Goal: Navigation & Orientation: Find specific page/section

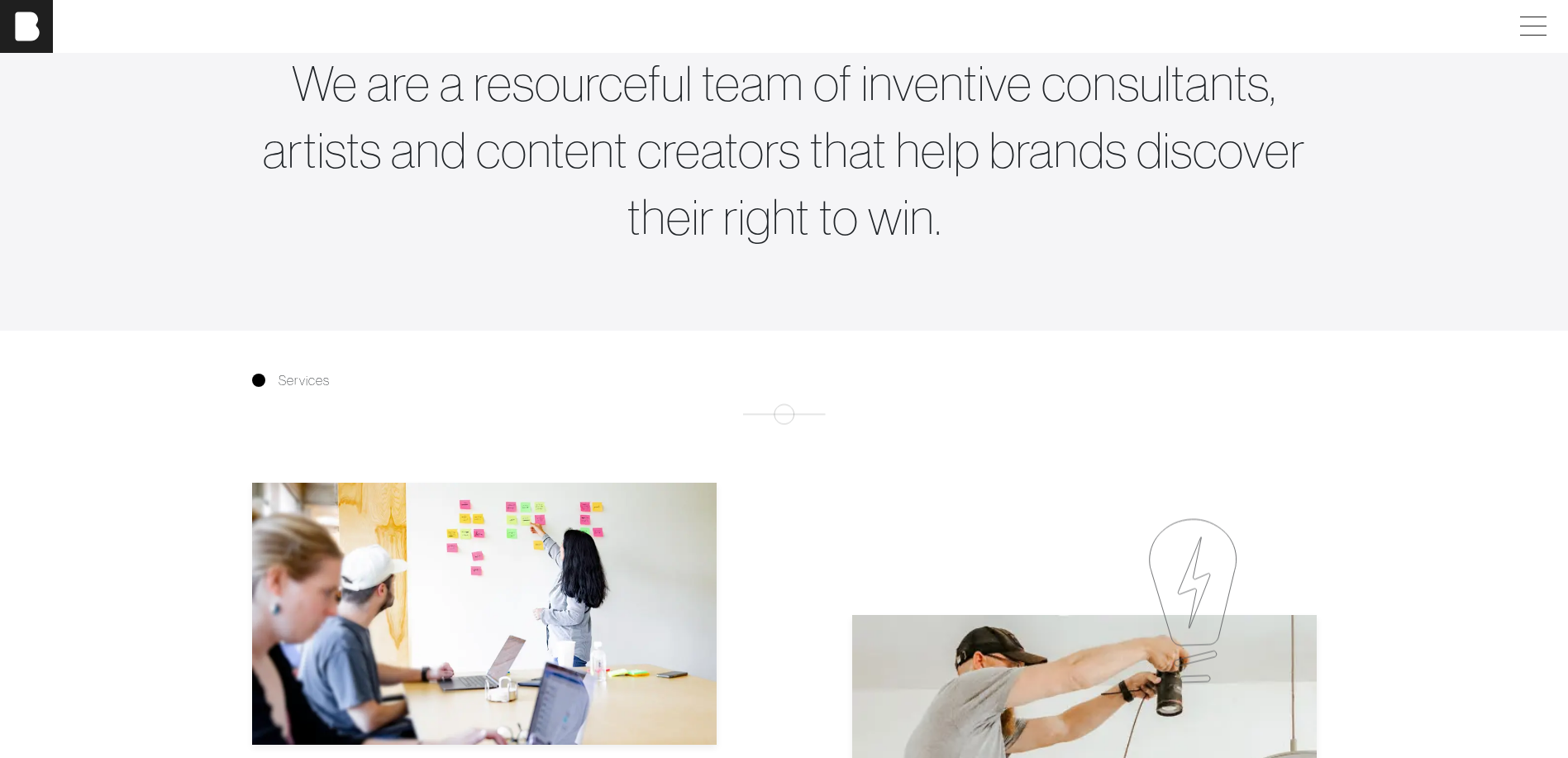
scroll to position [799, 0]
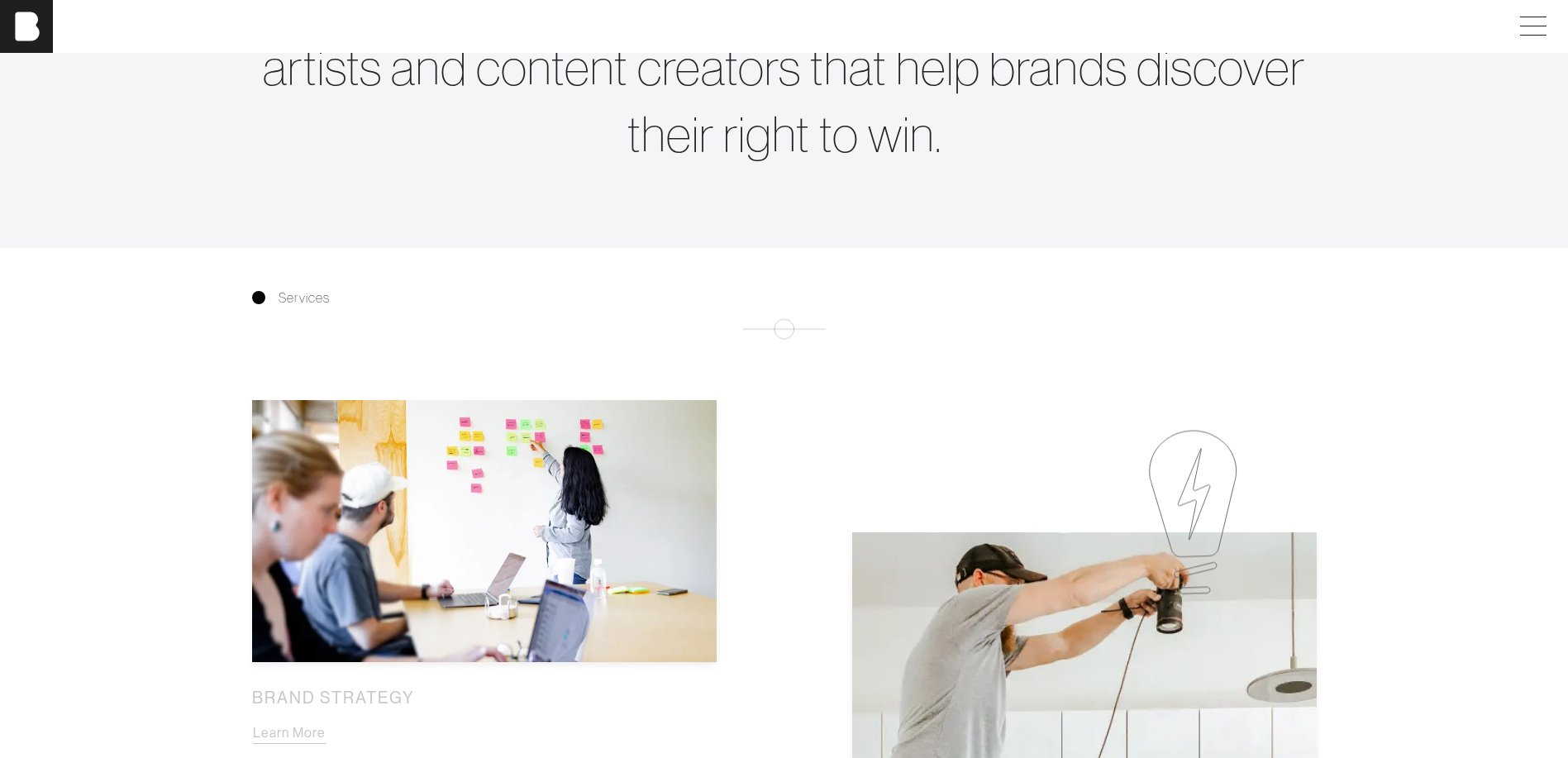
click at [265, 307] on div "Services" at bounding box center [784, 297] width 1092 height 20
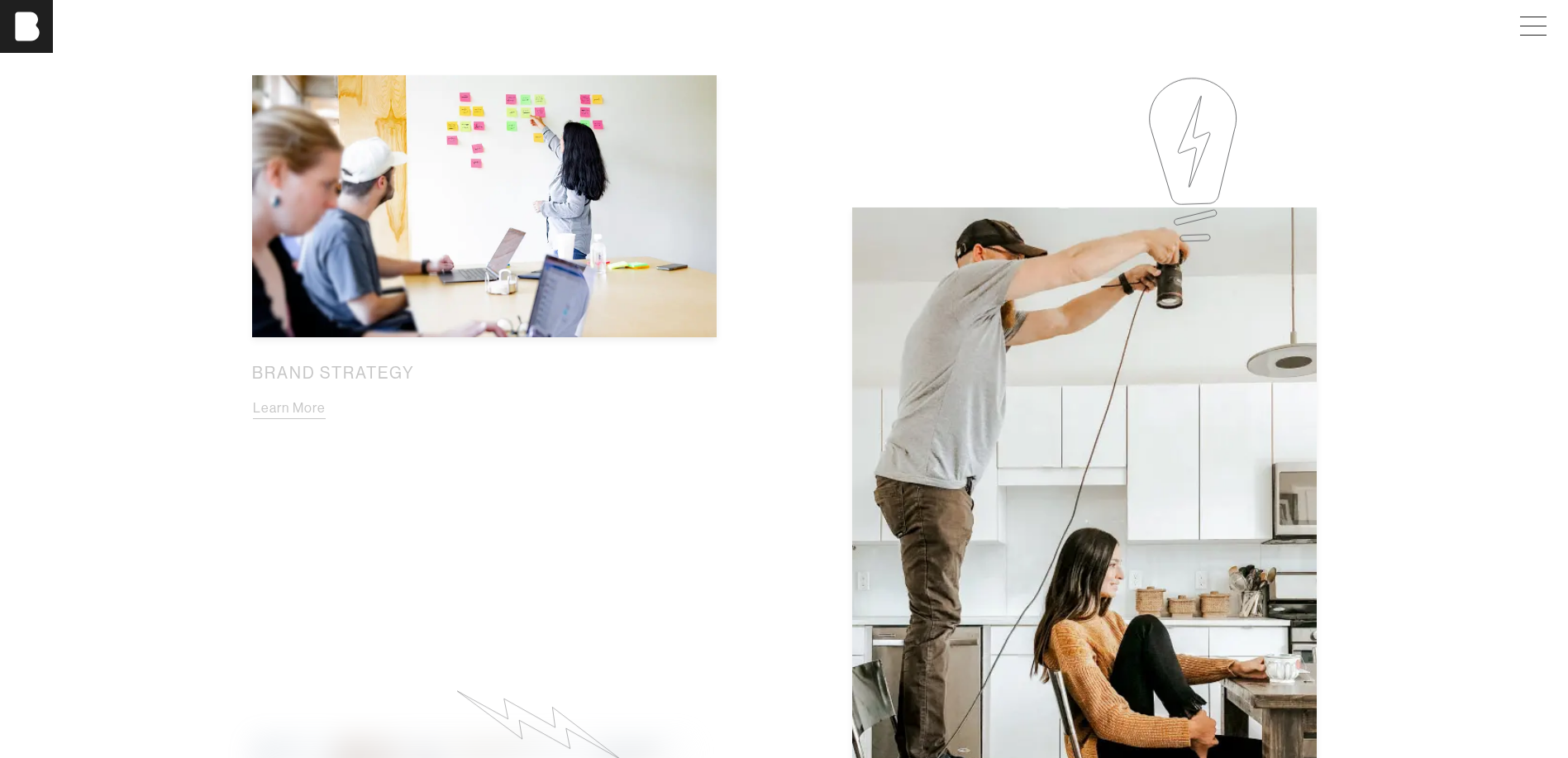
scroll to position [1130, 0]
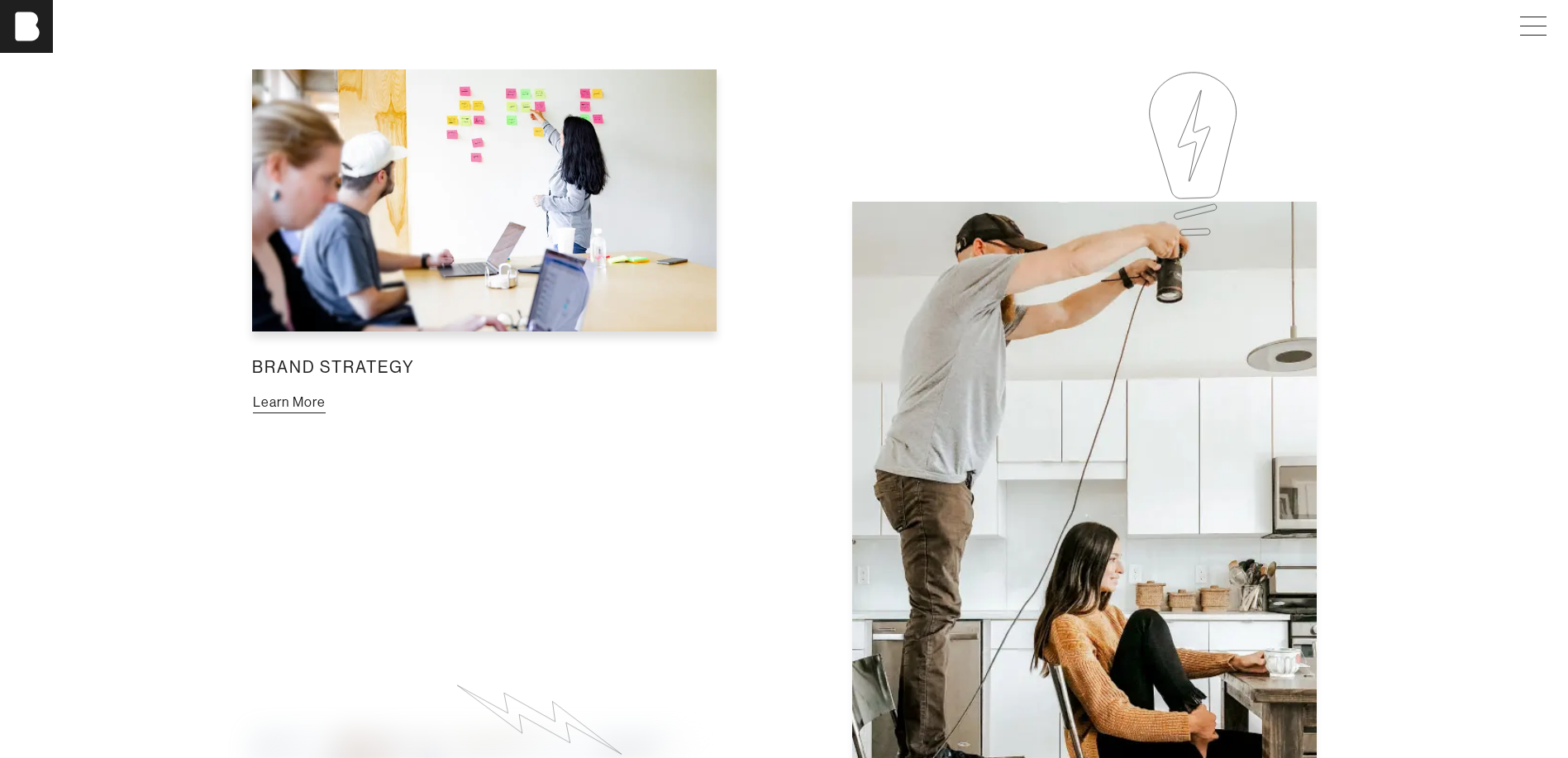
click at [282, 409] on button "Learn More" at bounding box center [290, 402] width 74 height 22
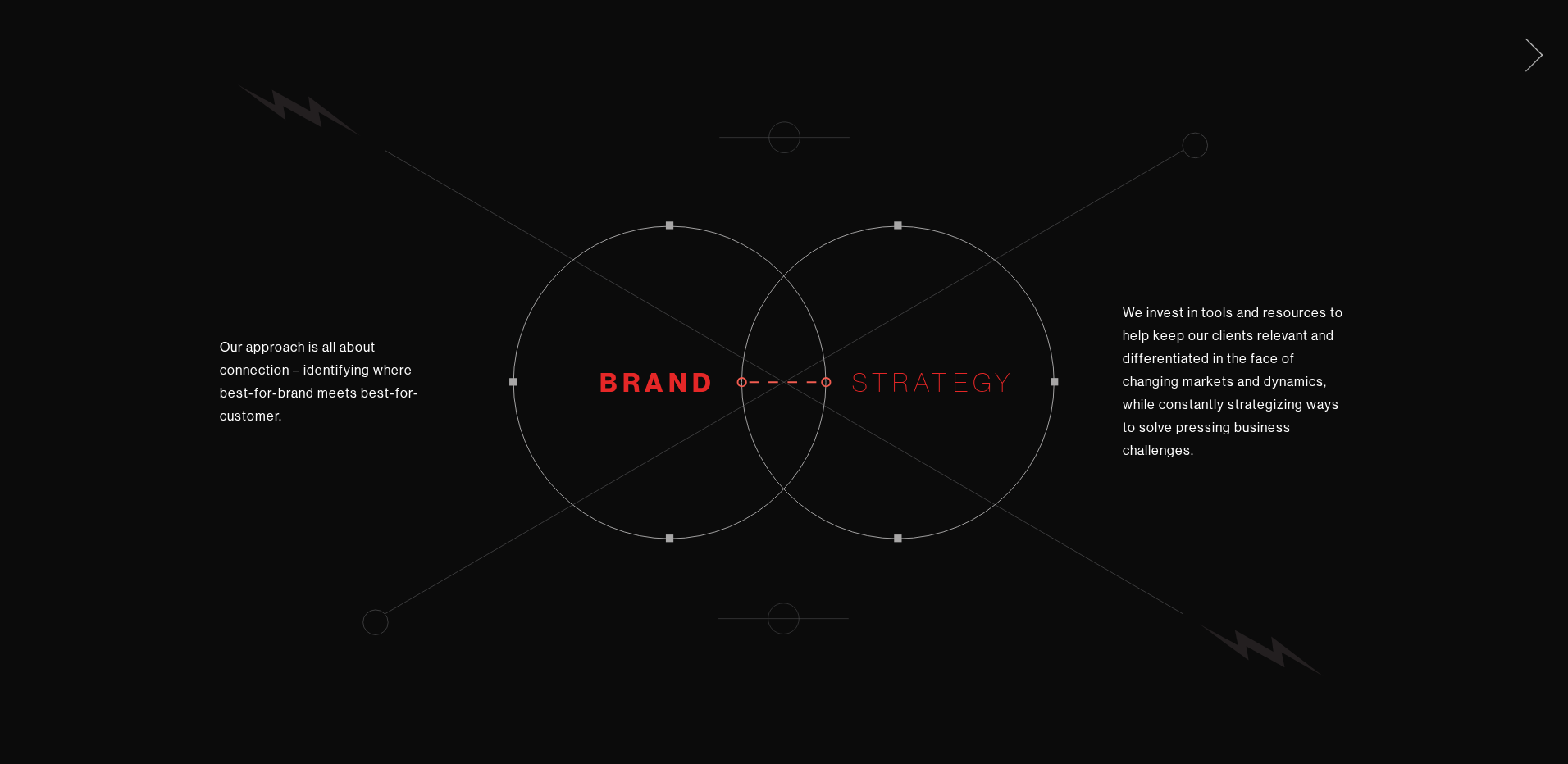
click at [1537, 46] on span at bounding box center [1530, 52] width 33 height 27
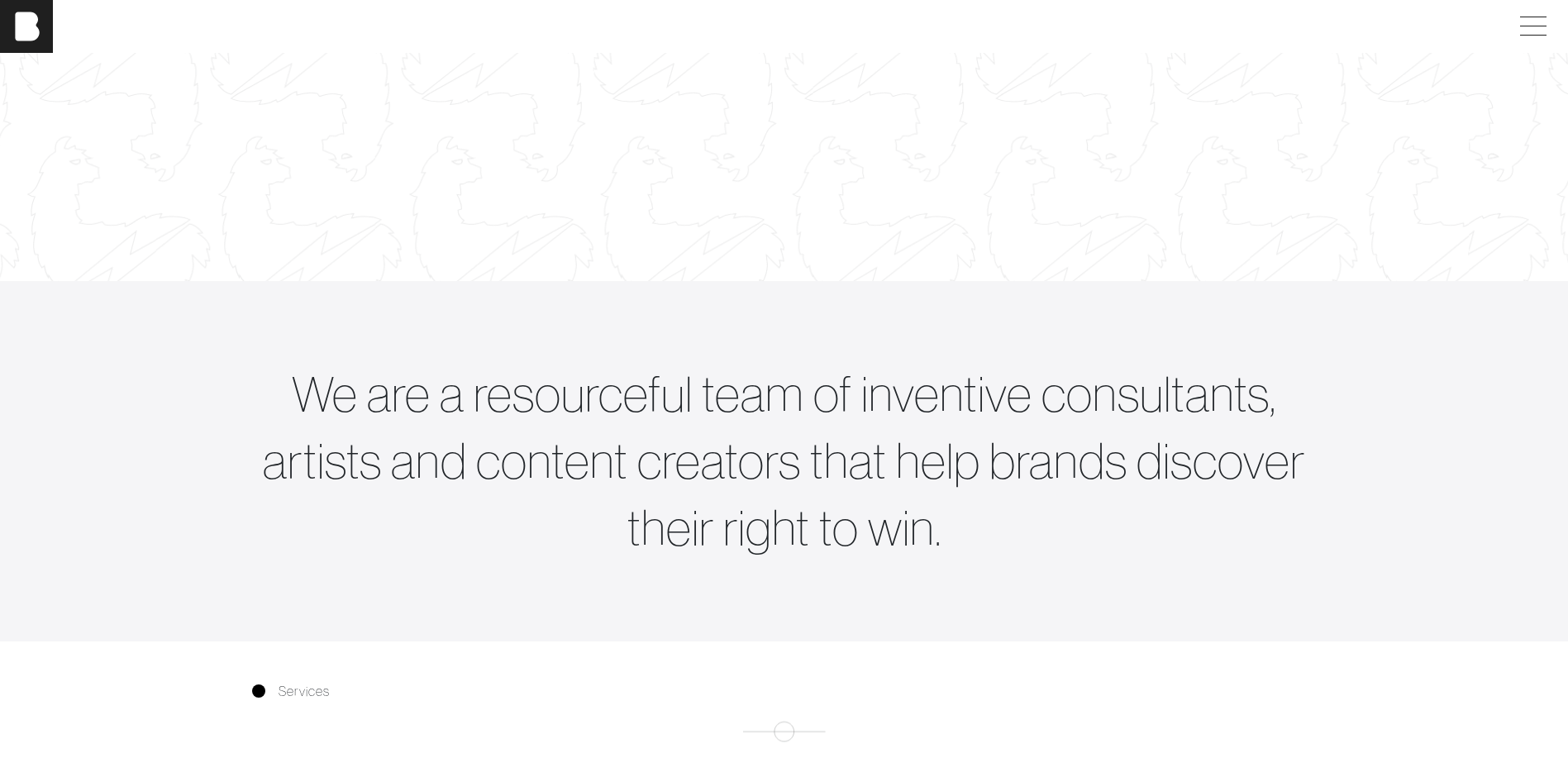
scroll to position [54, 0]
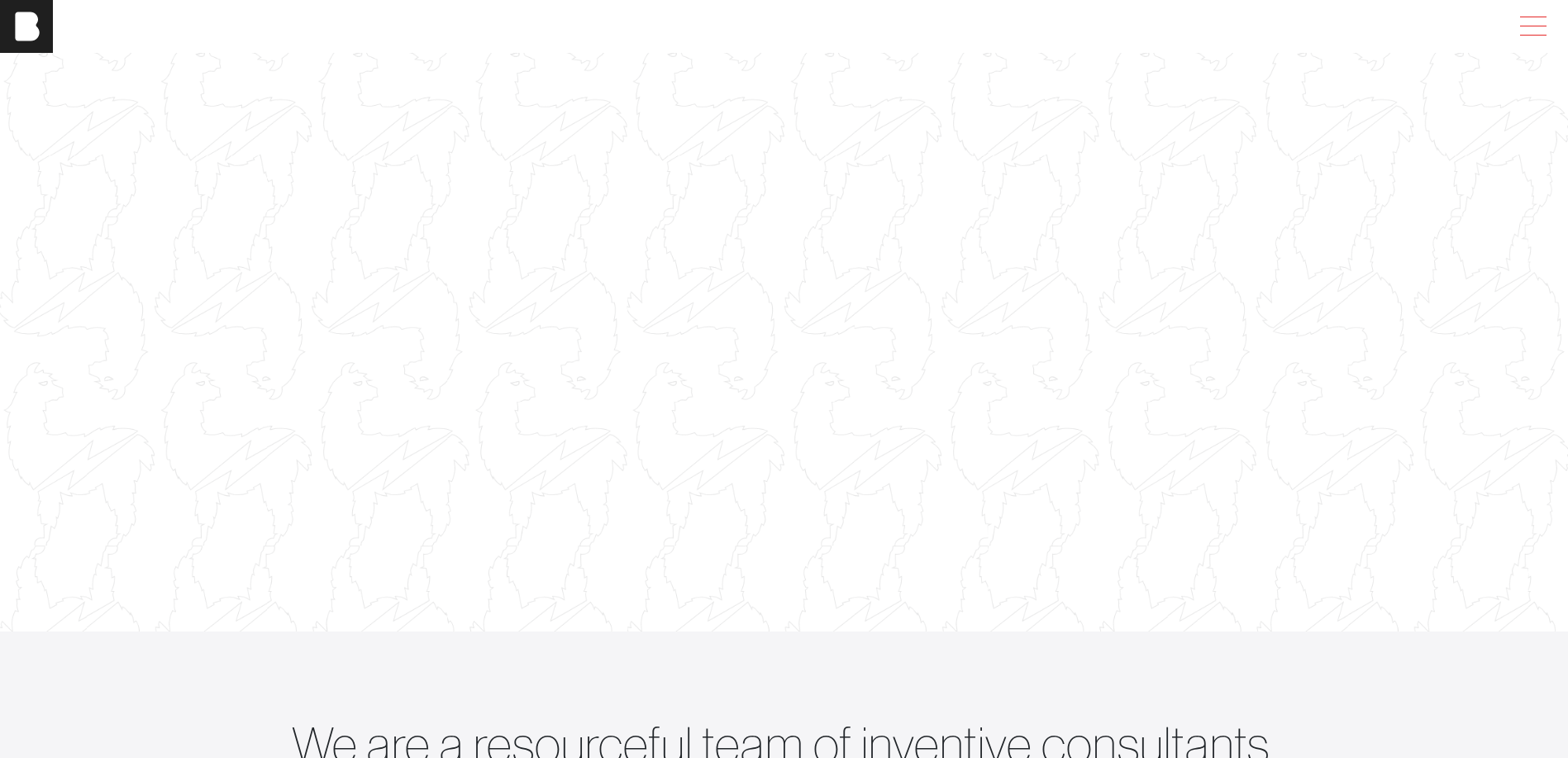
click at [1530, 35] on span at bounding box center [1530, 26] width 38 height 29
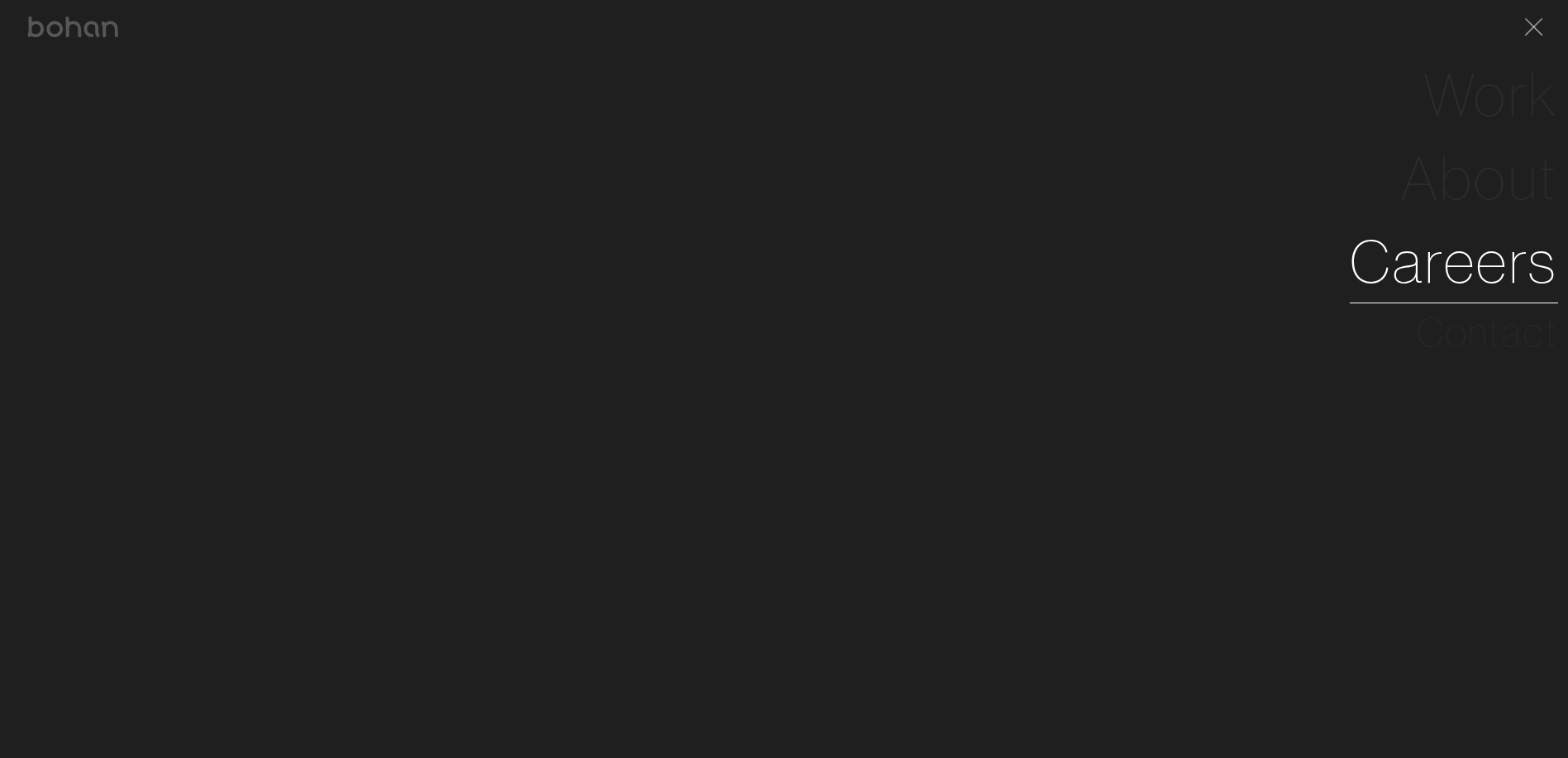
click at [1515, 248] on link "Careers" at bounding box center [1454, 261] width 208 height 84
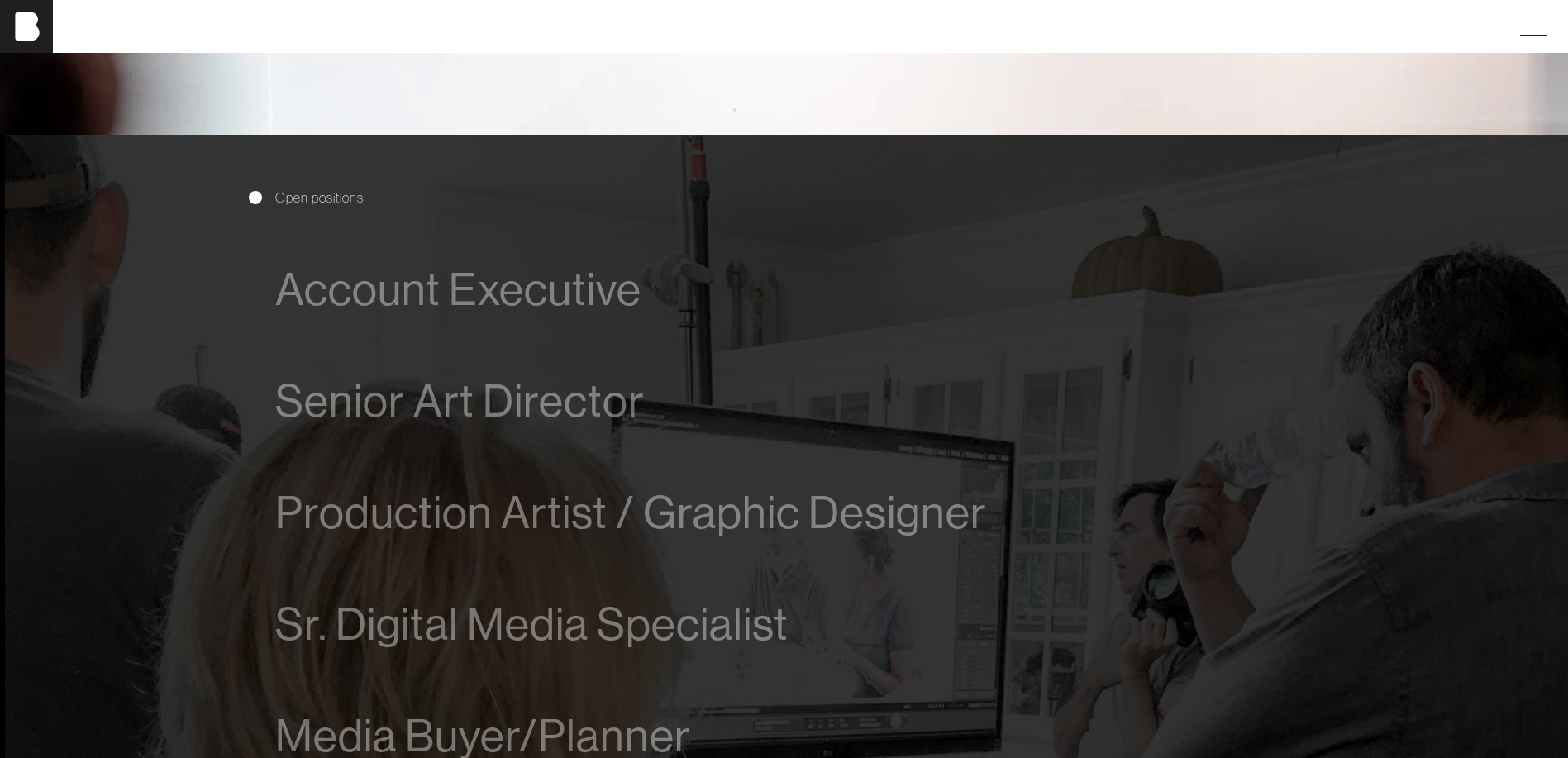
scroll to position [1157, 0]
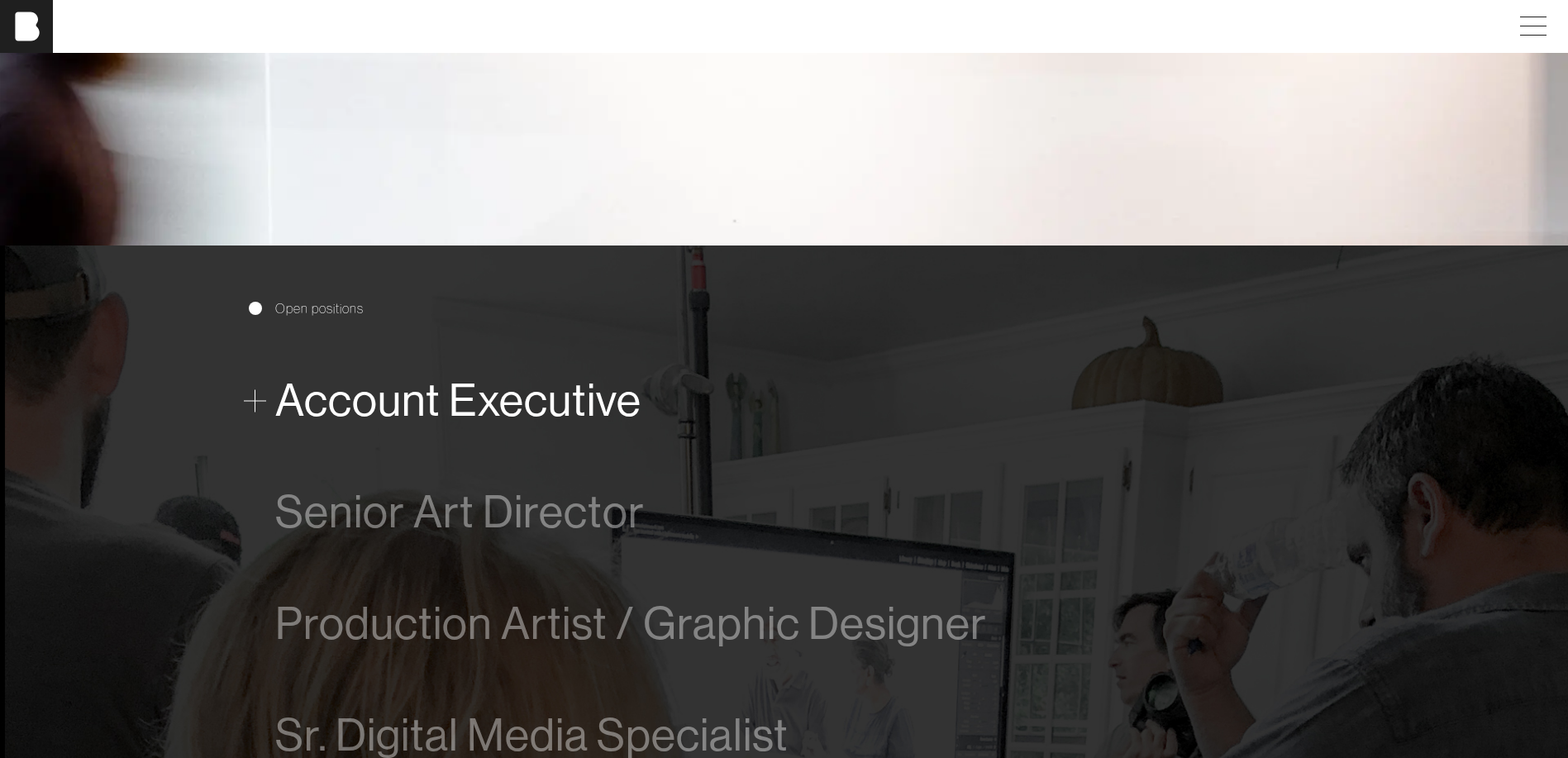
click at [392, 390] on span "Account Executive" at bounding box center [459, 400] width 367 height 50
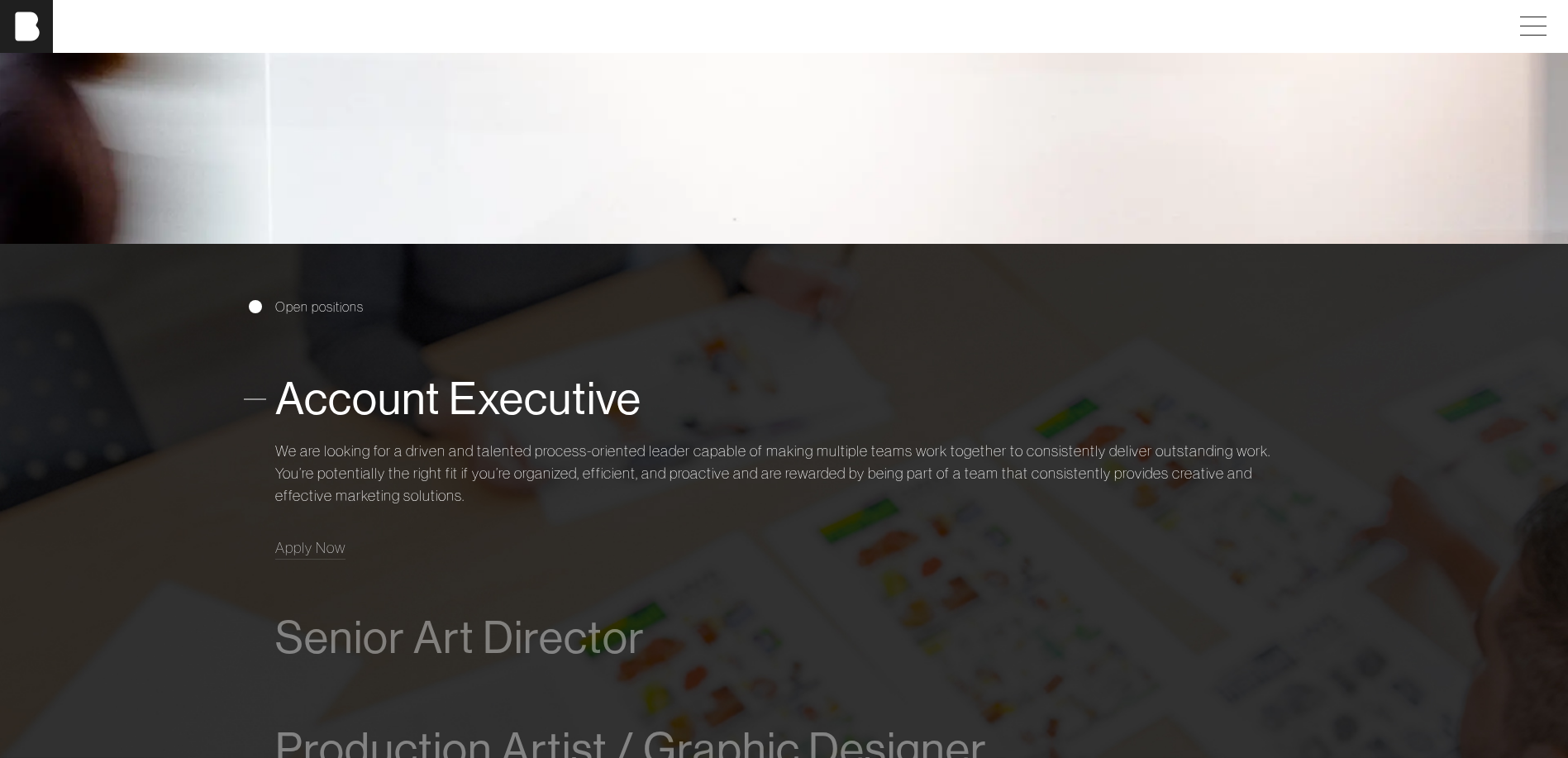
scroll to position [333, 0]
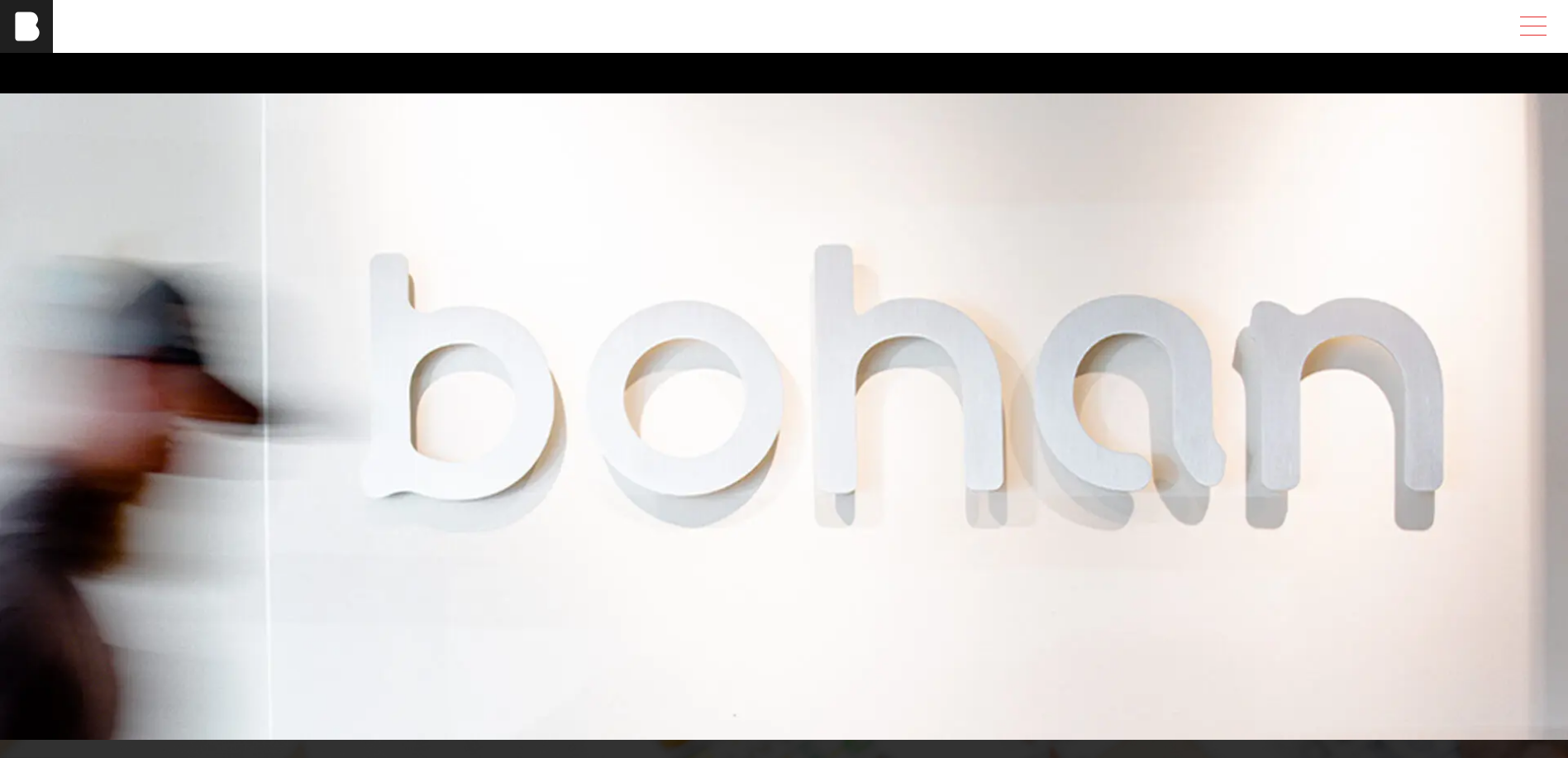
click at [1543, 22] on span at bounding box center [1530, 26] width 38 height 29
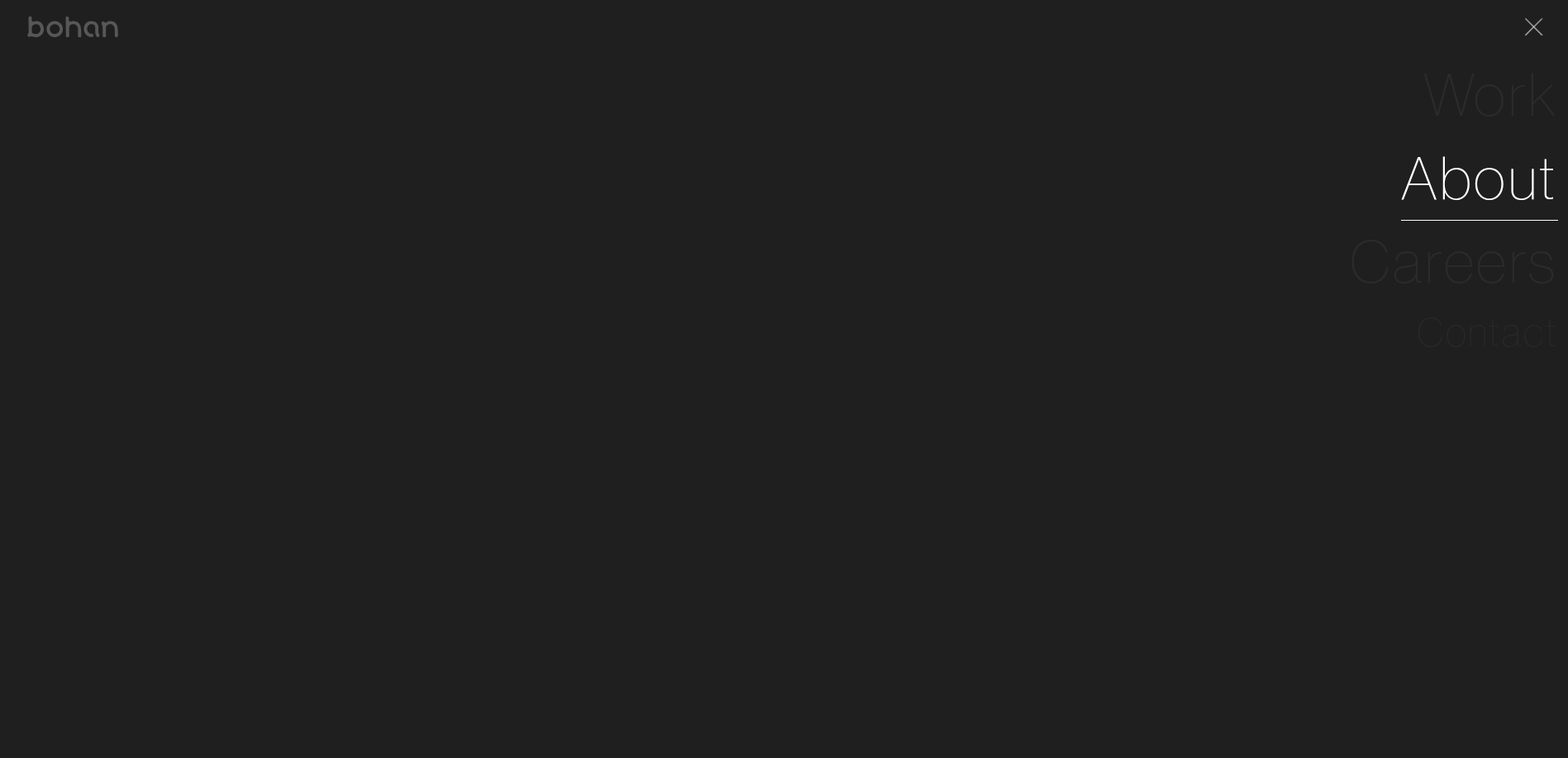
click at [1513, 189] on link "About" at bounding box center [1480, 178] width 157 height 84
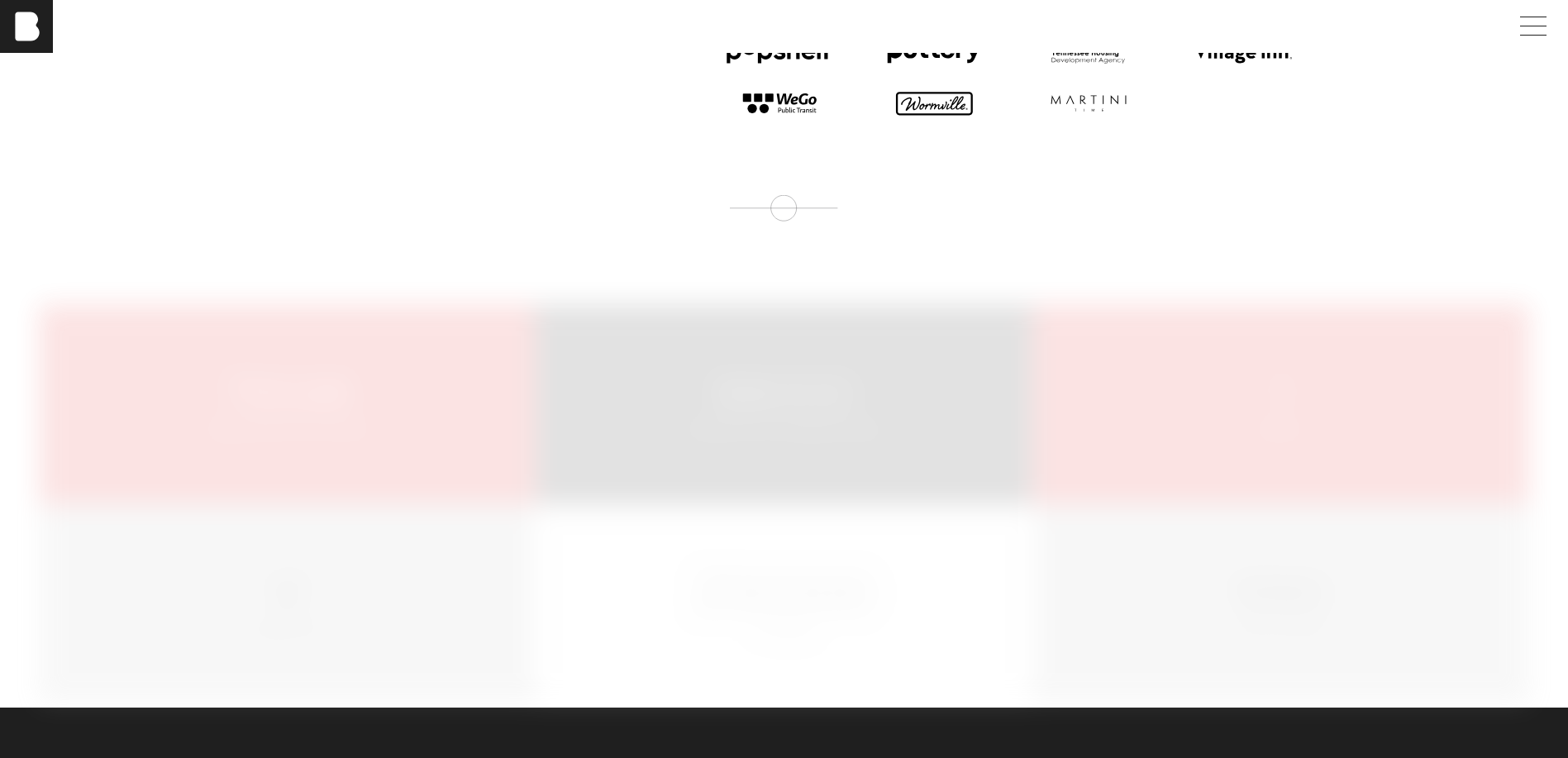
scroll to position [2150, 0]
